Goal: Check status: Check status

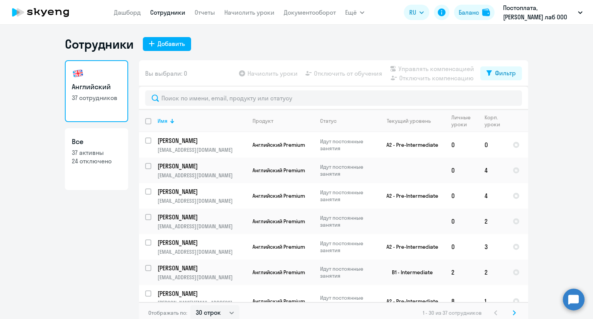
select select "30"
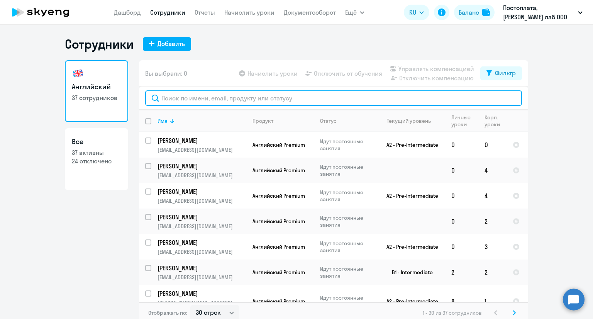
click at [231, 98] on input "text" at bounding box center [333, 97] width 377 height 15
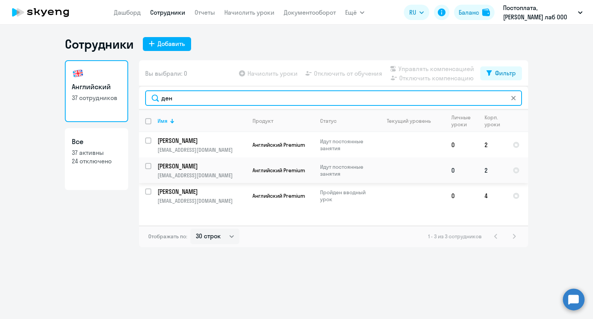
type input "ден"
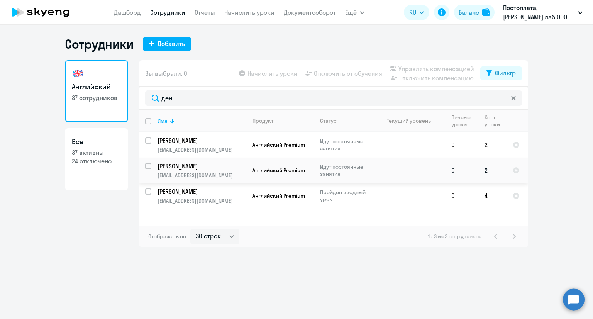
click at [182, 166] on p "[PERSON_NAME]" at bounding box center [200, 166] width 87 height 8
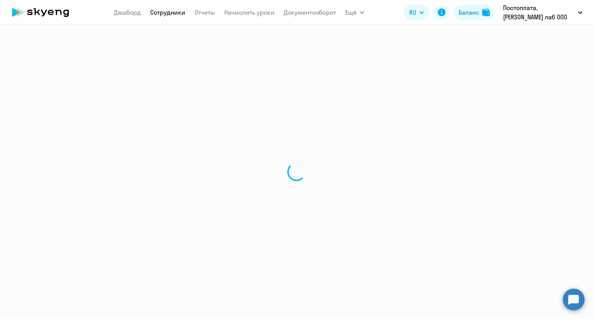
select select "english"
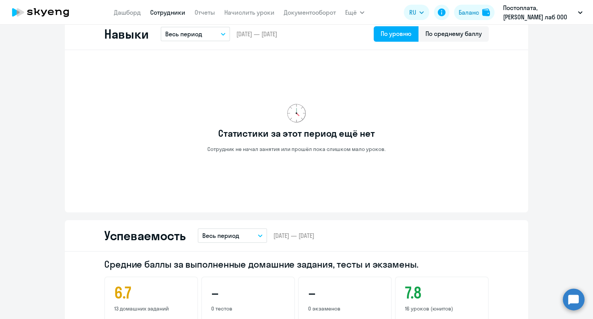
scroll to position [502, 0]
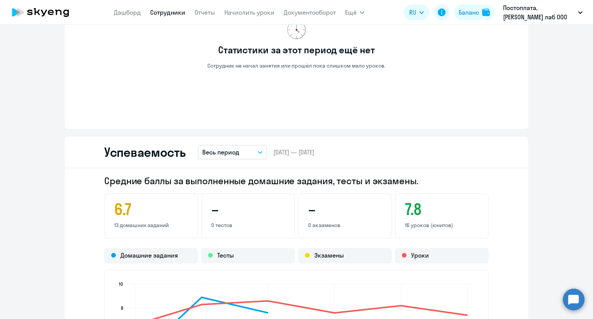
click at [244, 155] on button "Весь период" at bounding box center [232, 152] width 69 height 15
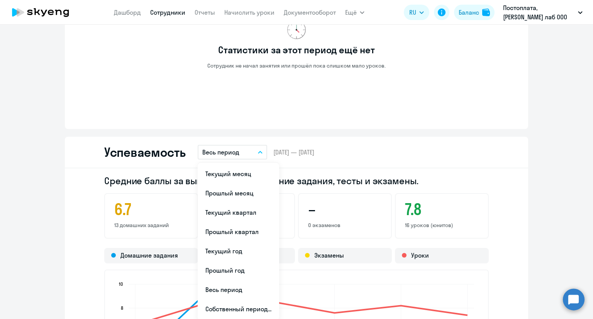
click at [173, 116] on div "Статистики за этот период ещё нет Сотрудник не начал занятия или прошёл пока сл…" at bounding box center [296, 48] width 463 height 162
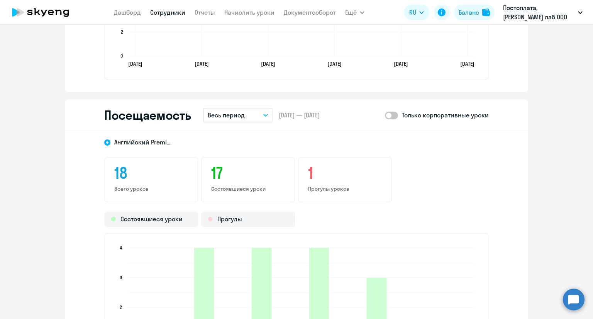
scroll to position [887, 0]
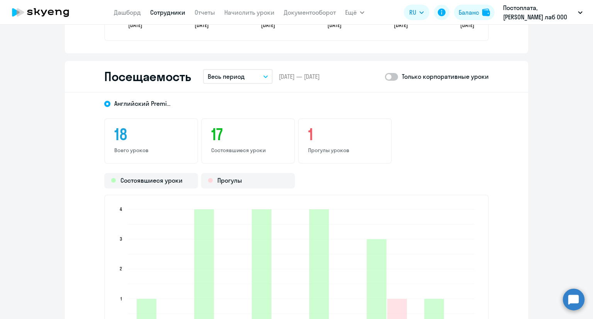
click at [214, 76] on p "Весь период" at bounding box center [226, 76] width 37 height 9
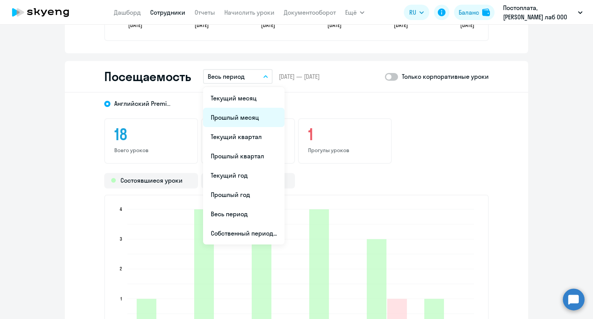
click at [228, 115] on li "Прошлый месяц" at bounding box center [243, 117] width 81 height 19
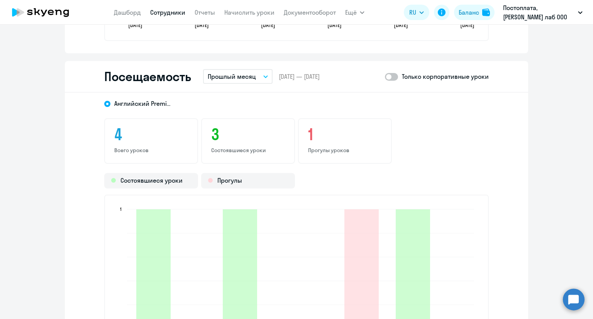
click at [253, 78] on button "Прошлый месяц" at bounding box center [237, 76] width 69 height 15
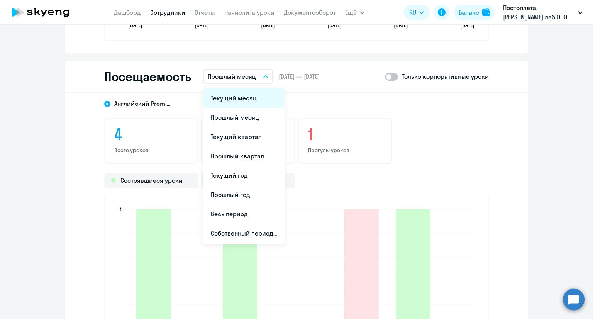
click at [250, 94] on li "Текущий месяц" at bounding box center [243, 97] width 81 height 19
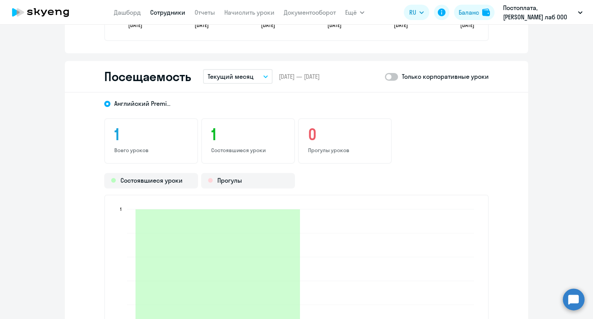
click at [250, 81] on button "Текущий месяц" at bounding box center [237, 76] width 69 height 15
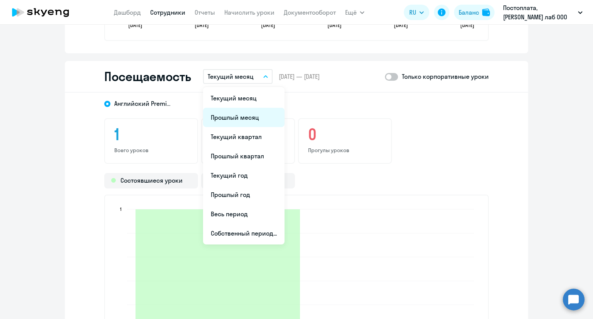
click at [245, 118] on li "Прошлый месяц" at bounding box center [243, 117] width 81 height 19
